Goal: Information Seeking & Learning: Compare options

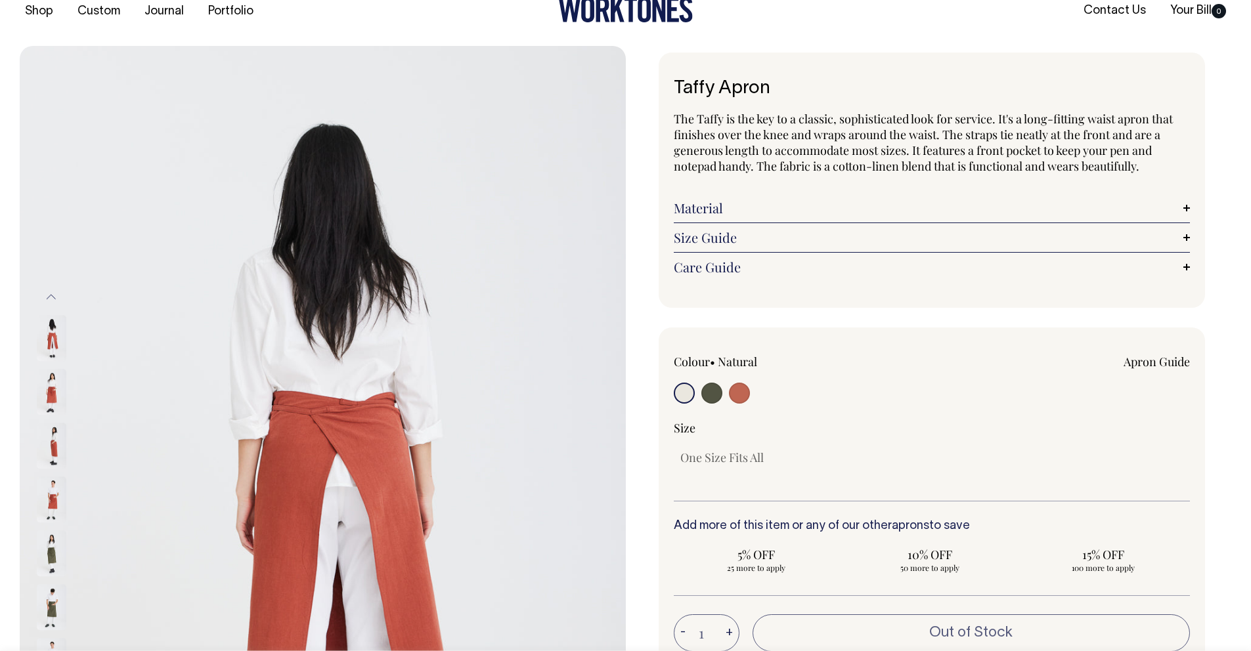
scroll to position [22, 0]
click at [641, 180] on div "Taffy Apron The Taffy is the key to a classic, sophisticated look for service. …" at bounding box center [929, 472] width 606 height 839
drag, startPoint x: 676, startPoint y: 83, endPoint x: 1168, endPoint y: 175, distance: 500.9
click at [1168, 175] on div "Taffy Apron The Taffy is the key to a classic, sophisticated look for service. …" at bounding box center [932, 180] width 547 height 255
click at [1198, 176] on div "Taffy Apron The Taffy is the key to a classic, sophisticated look for service. …" at bounding box center [932, 180] width 547 height 255
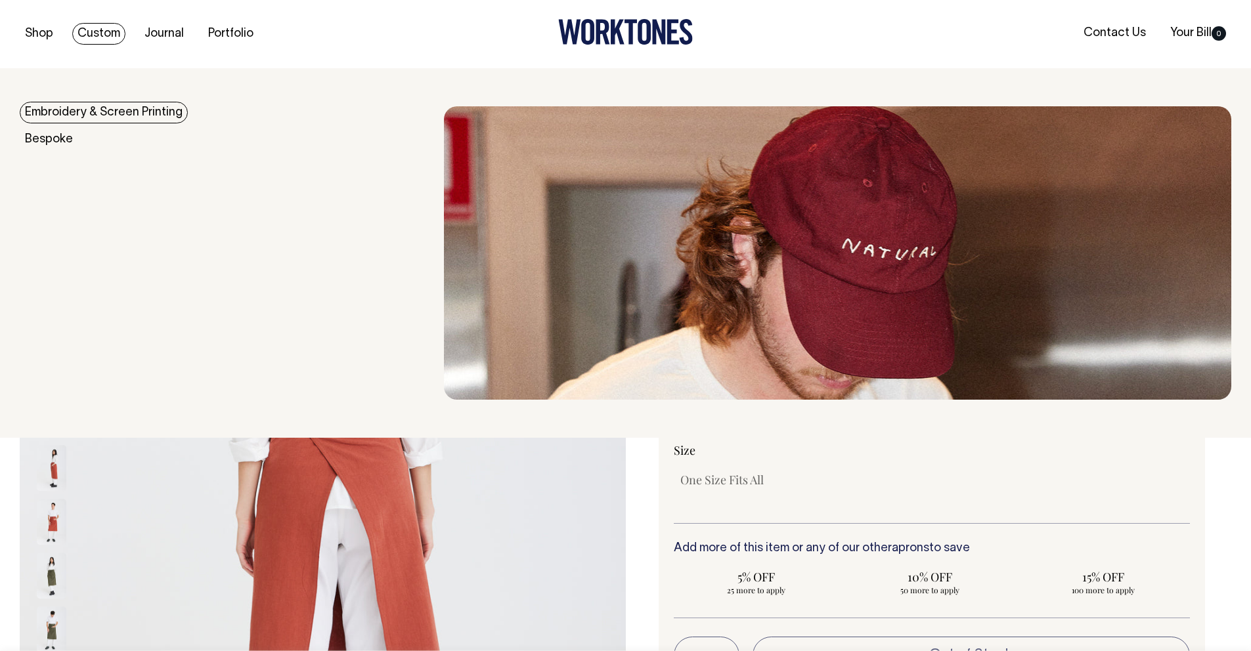
scroll to position [0, 0]
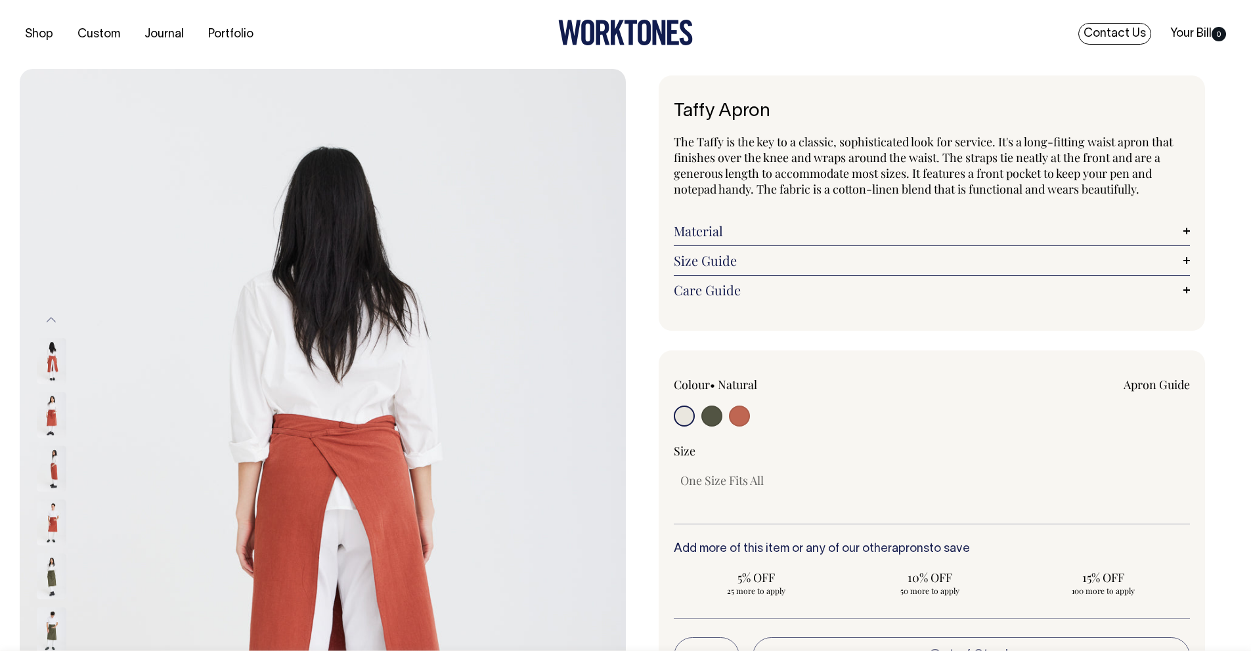
click at [1131, 38] on link "Contact Us" at bounding box center [1114, 34] width 73 height 22
click at [687, 420] on input "radio" at bounding box center [684, 416] width 21 height 21
click at [683, 416] on input "radio" at bounding box center [684, 416] width 21 height 21
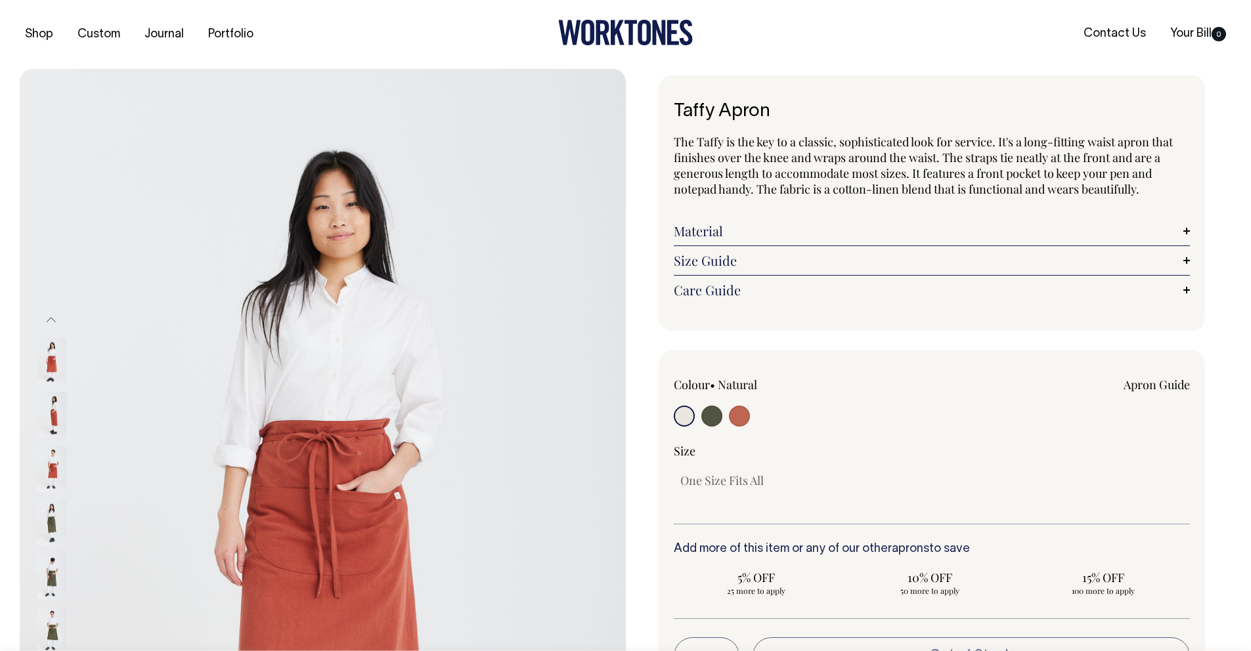
click at [708, 416] on input "radio" at bounding box center [711, 416] width 21 height 21
radio input "true"
select select "Olive"
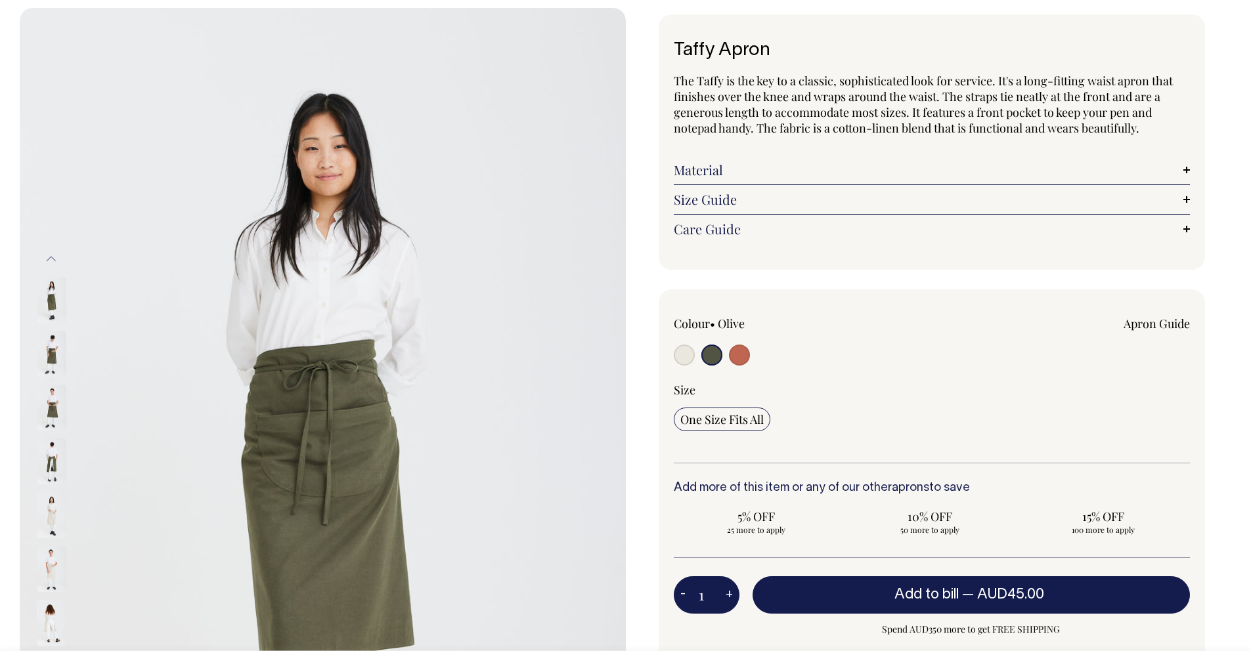
scroll to position [60, 0]
click at [737, 360] on input "radio" at bounding box center [739, 355] width 21 height 21
radio input "true"
select select "Rust"
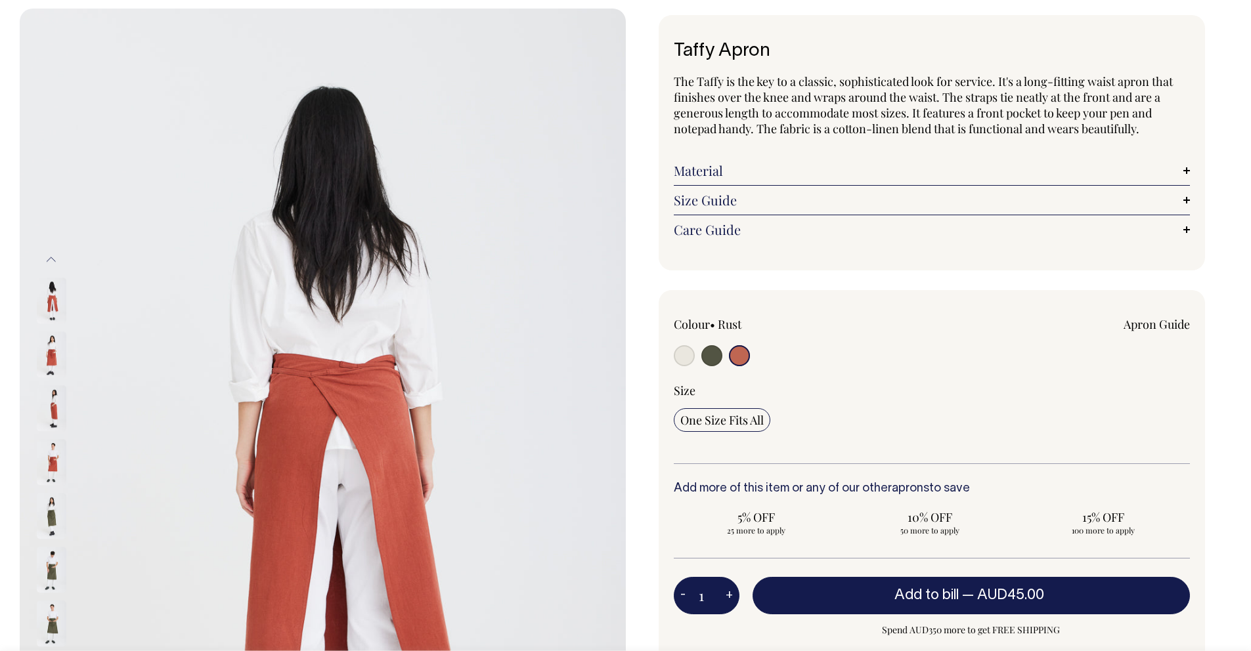
click at [715, 360] on input "radio" at bounding box center [711, 355] width 21 height 21
radio input "true"
select select "Olive"
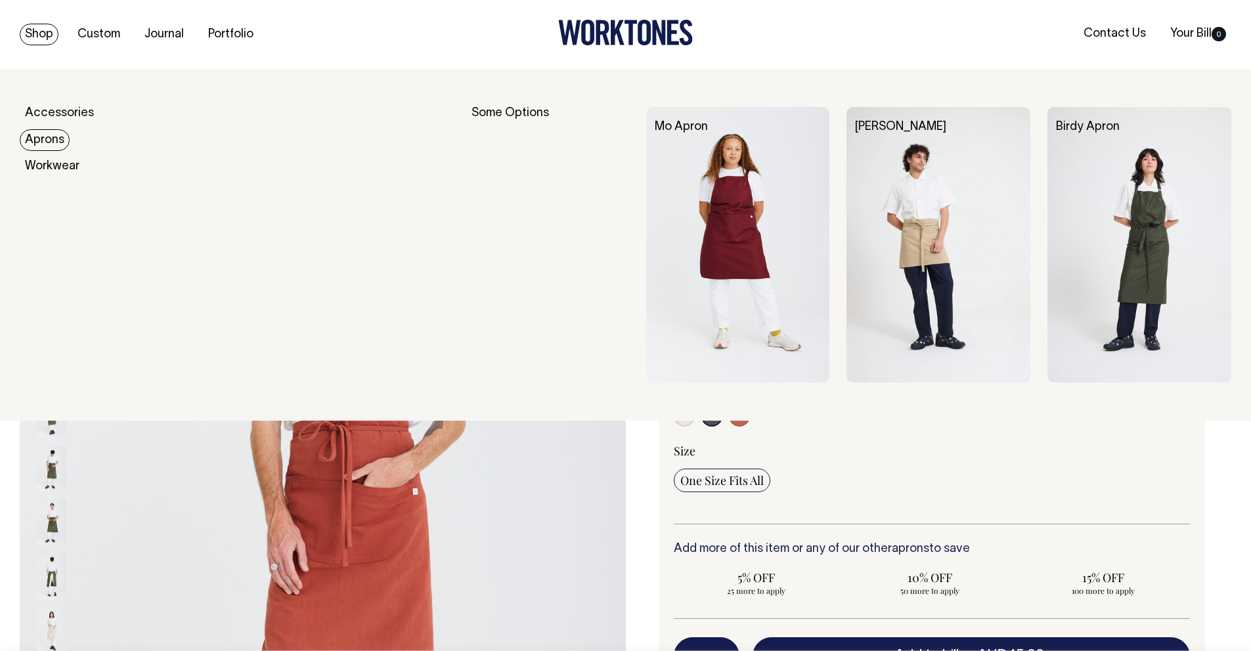
click at [913, 201] on img at bounding box center [938, 245] width 184 height 276
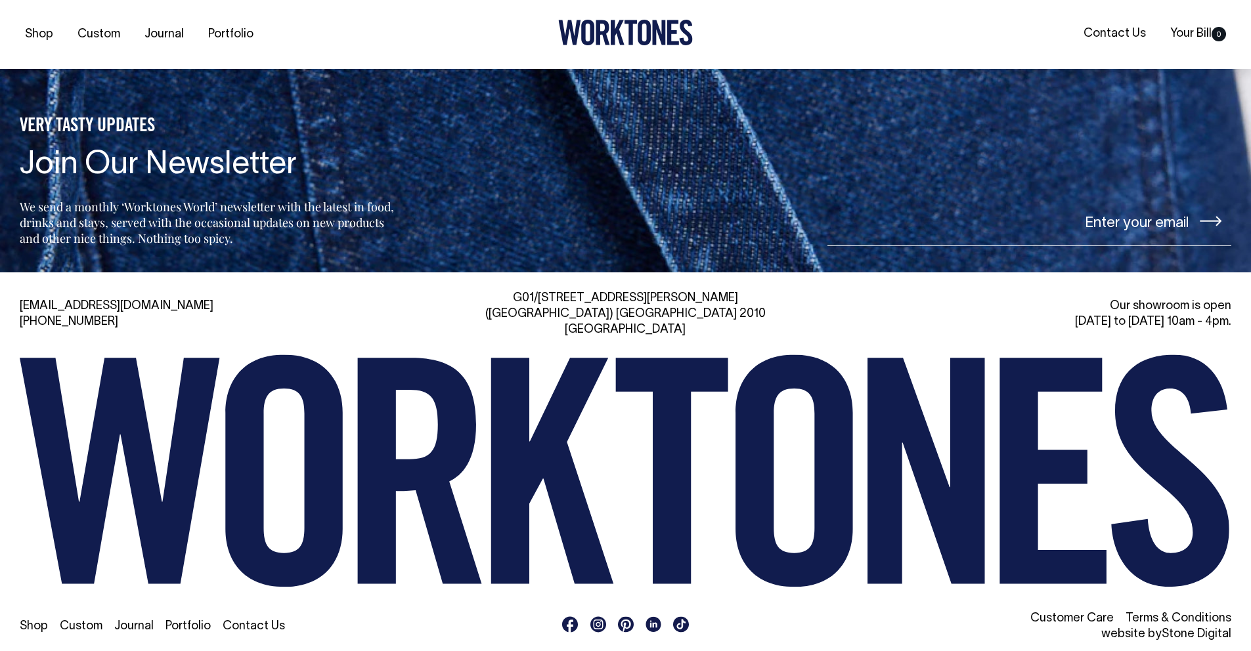
scroll to position [3215, 0]
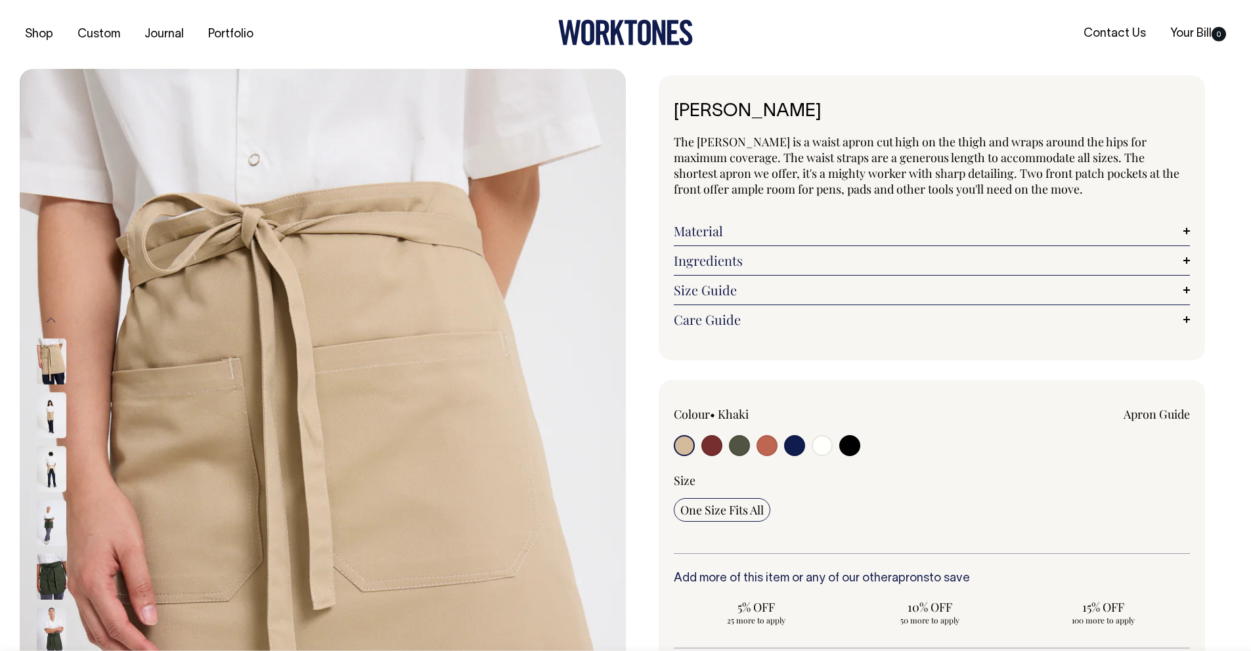
click at [829, 444] on input "radio" at bounding box center [822, 445] width 21 height 21
radio input "true"
select select "Off-White"
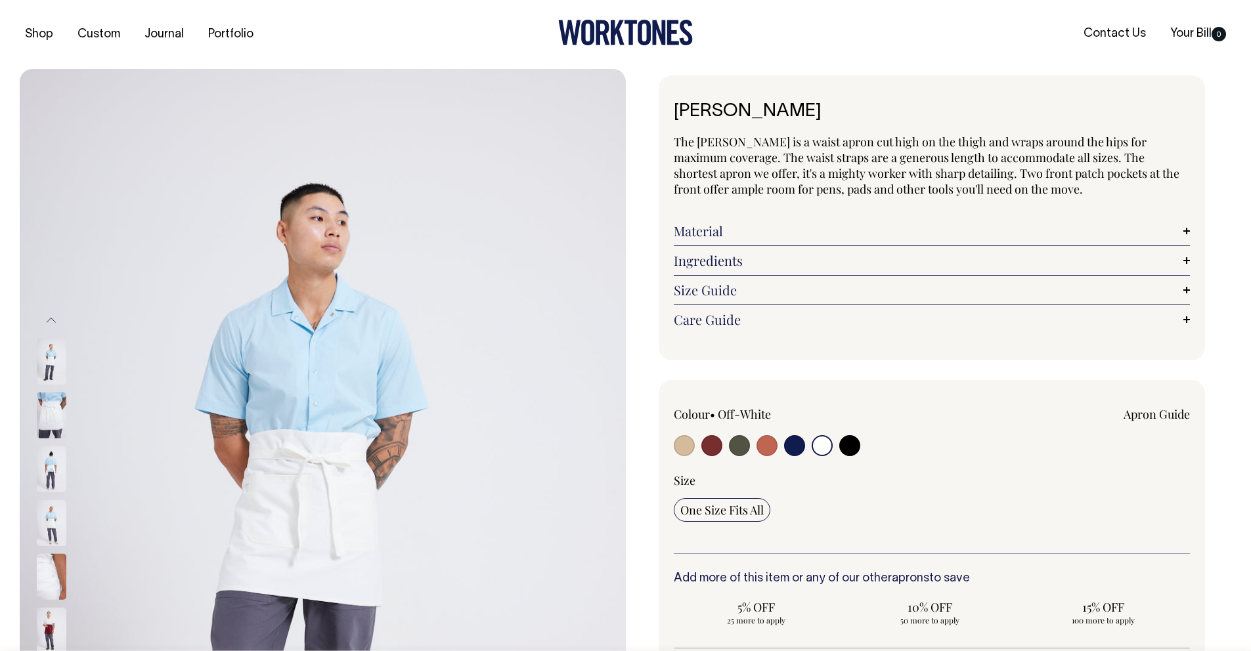
click at [685, 444] on input "radio" at bounding box center [684, 445] width 21 height 21
radio input "true"
select select "Khaki"
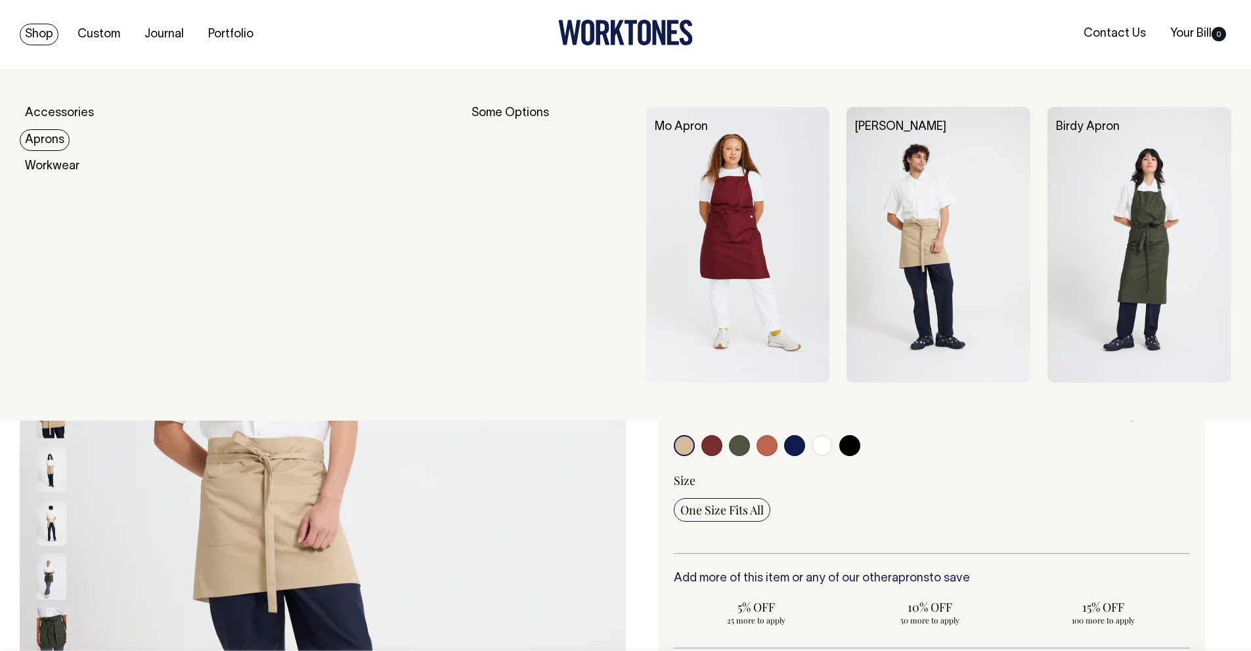
click at [39, 137] on link "Aprons" at bounding box center [45, 140] width 50 height 22
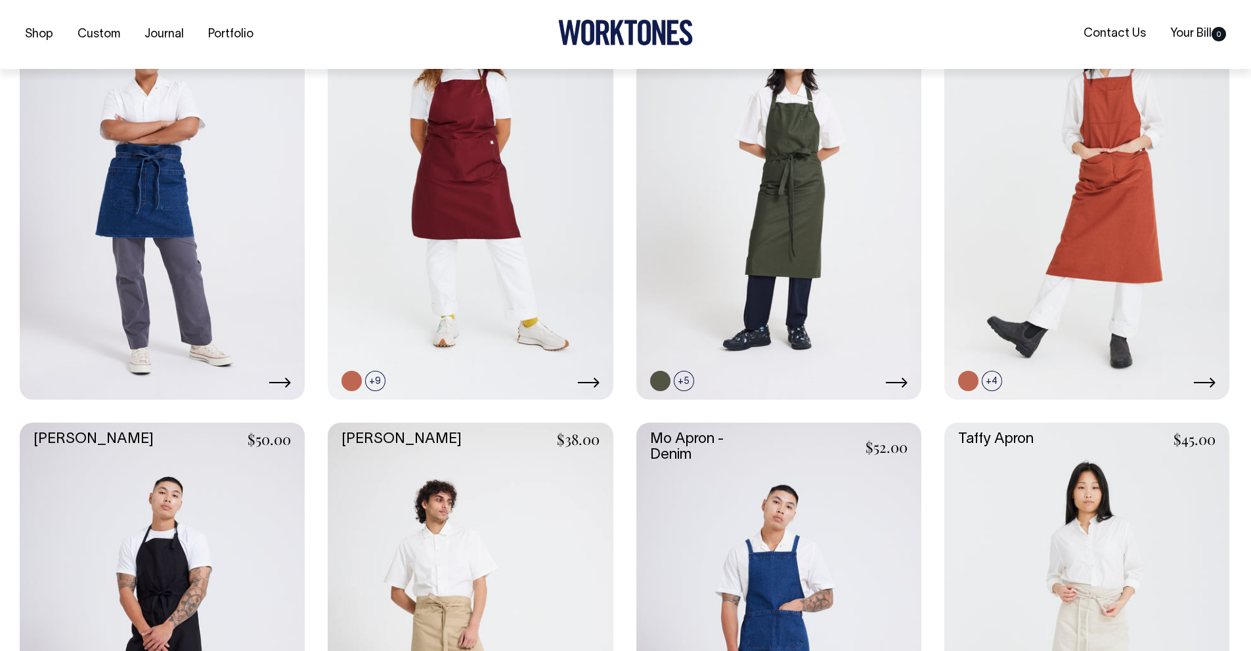
scroll to position [432, 0]
click at [1086, 485] on link at bounding box center [1086, 635] width 285 height 427
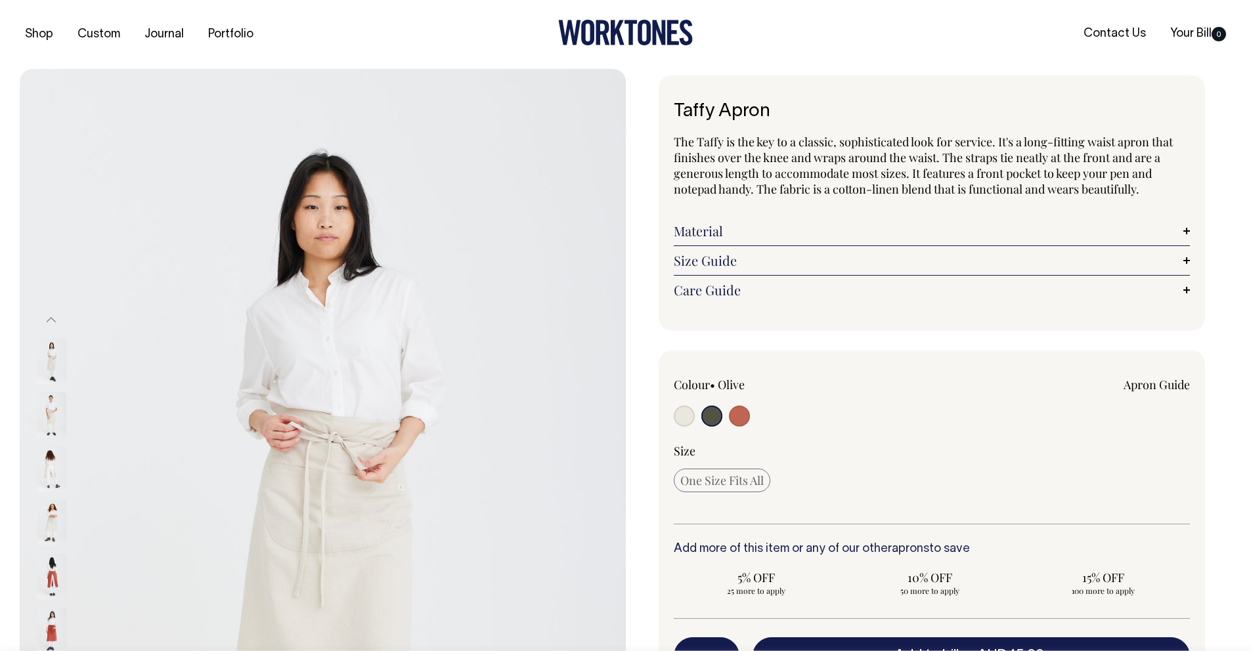
click at [643, 344] on div "Taffy Apron The Taffy is the key to a classic, sophisticated look for service. …" at bounding box center [929, 495] width 606 height 839
click at [722, 39] on div at bounding box center [625, 35] width 404 height 30
click at [708, 33] on div at bounding box center [625, 35] width 404 height 30
